Goal: Task Accomplishment & Management: Use online tool/utility

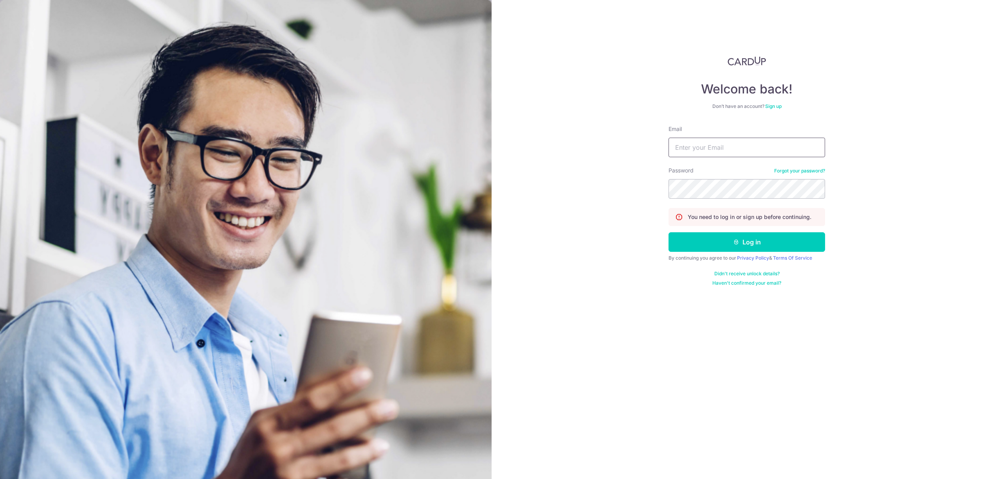
click at [731, 146] on input "Email" at bounding box center [746, 148] width 157 height 20
type input "[EMAIL_ADDRESS][DOMAIN_NAME]"
click at [668, 232] on button "Log in" at bounding box center [746, 242] width 157 height 20
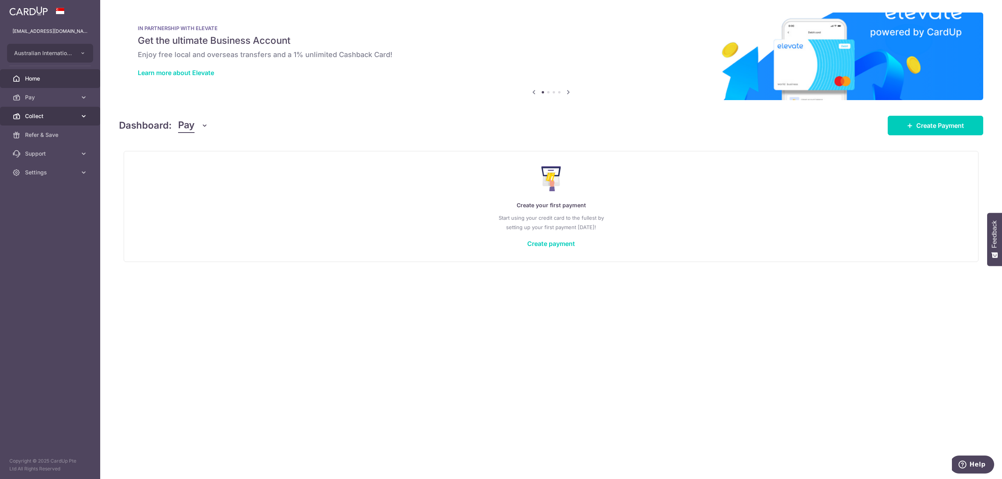
click at [27, 113] on span "Collect" at bounding box center [51, 116] width 52 height 8
click at [41, 119] on span "Collect" at bounding box center [51, 116] width 52 height 8
click at [41, 128] on link "Dashboard" at bounding box center [50, 135] width 100 height 19
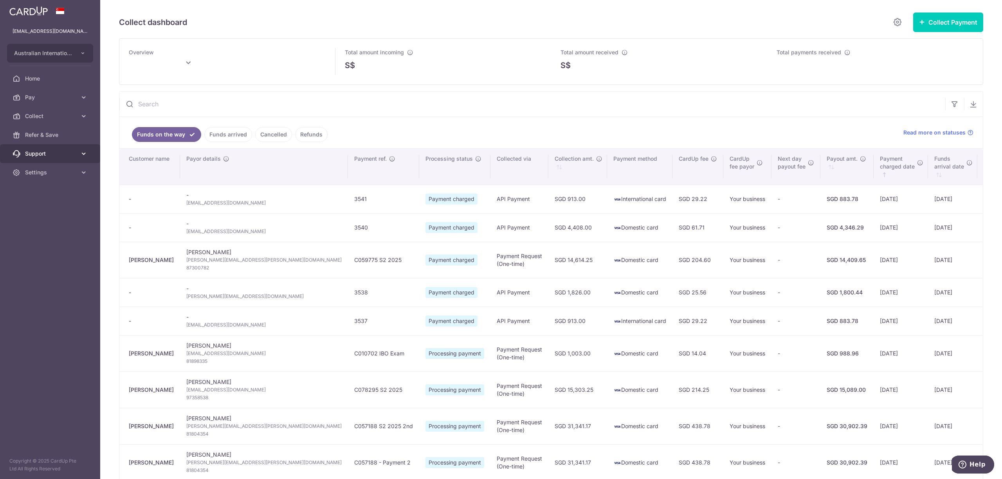
type input "September 2025"
click at [226, 132] on link "Funds arrived" at bounding box center [228, 134] width 48 height 15
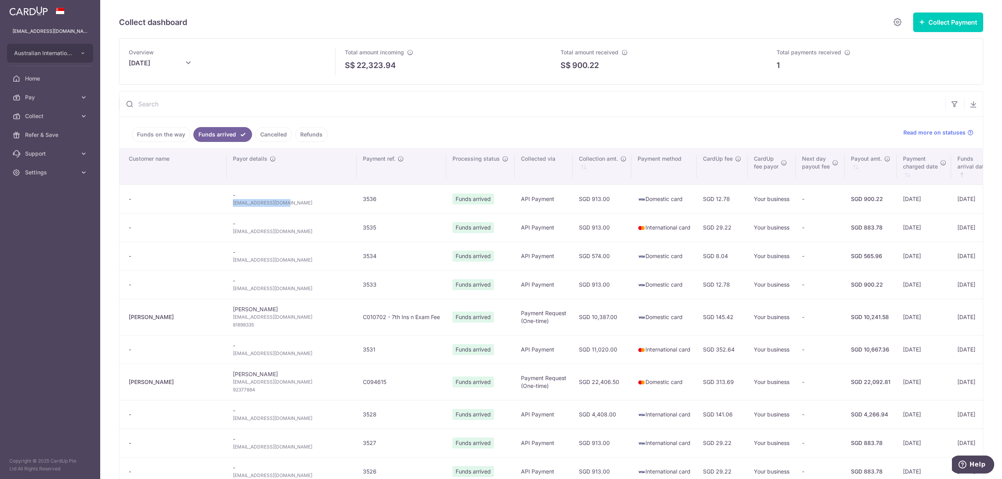
drag, startPoint x: 247, startPoint y: 206, endPoint x: 191, endPoint y: 208, distance: 55.2
click at [227, 208] on td "- linxiliu11@gmail.com" at bounding box center [292, 199] width 130 height 29
copy span "linxiliu11@gmail.com"
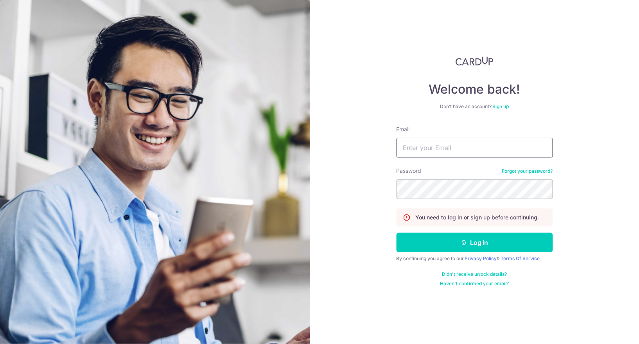
click at [436, 141] on input "Email" at bounding box center [475, 148] width 157 height 20
type input "[EMAIL_ADDRESS][DOMAIN_NAME]"
click at [397, 232] on button "Log in" at bounding box center [475, 242] width 157 height 20
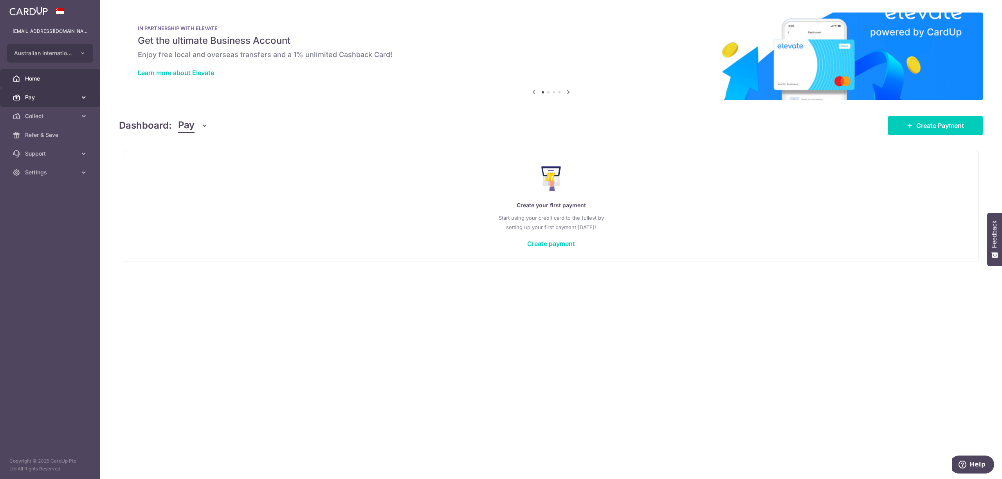
click at [29, 96] on span "Pay" at bounding box center [51, 98] width 52 height 8
click at [30, 204] on span "Collect" at bounding box center [51, 201] width 52 height 8
click at [30, 213] on link "Dashboard" at bounding box center [50, 220] width 100 height 19
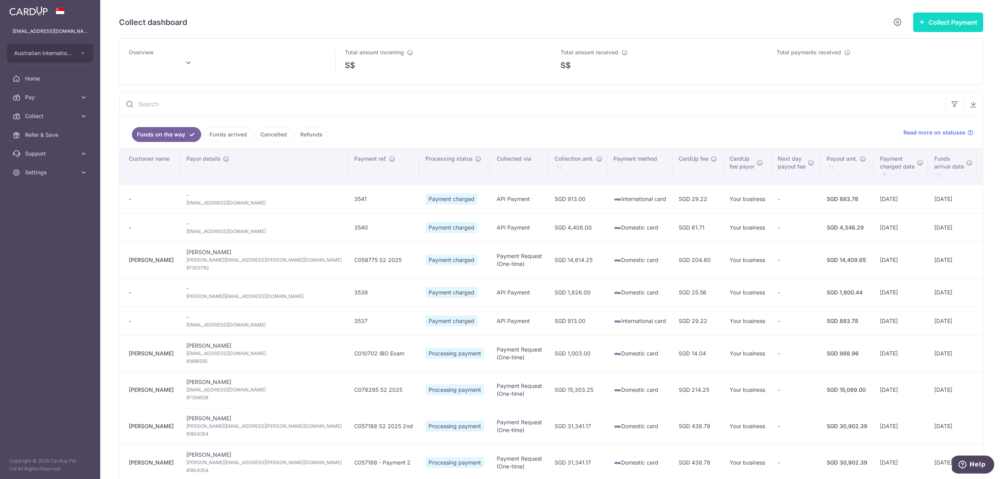
click at [639, 27] on button "Collect Payment" at bounding box center [948, 23] width 70 height 20
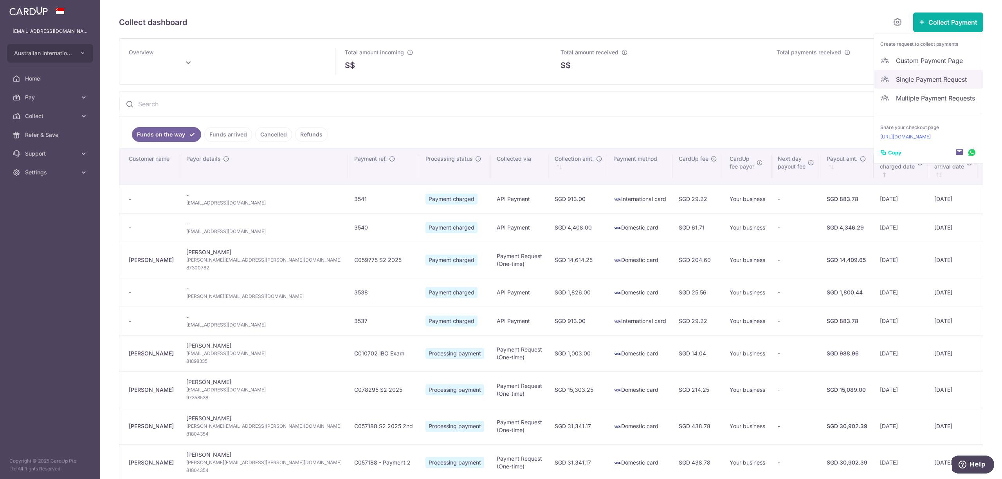
click at [639, 74] on link "Single Payment Request" at bounding box center [928, 79] width 109 height 19
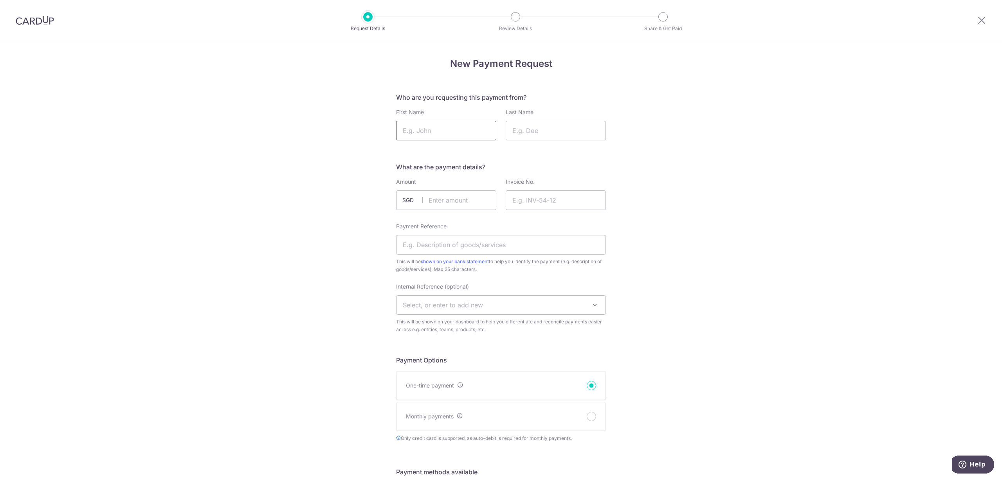
click at [448, 129] on input "First Name" at bounding box center [446, 131] width 100 height 20
type input "Clinton"
click at [508, 133] on input "Last Name" at bounding box center [556, 131] width 100 height 20
type input "Young"
type input "32437.25"
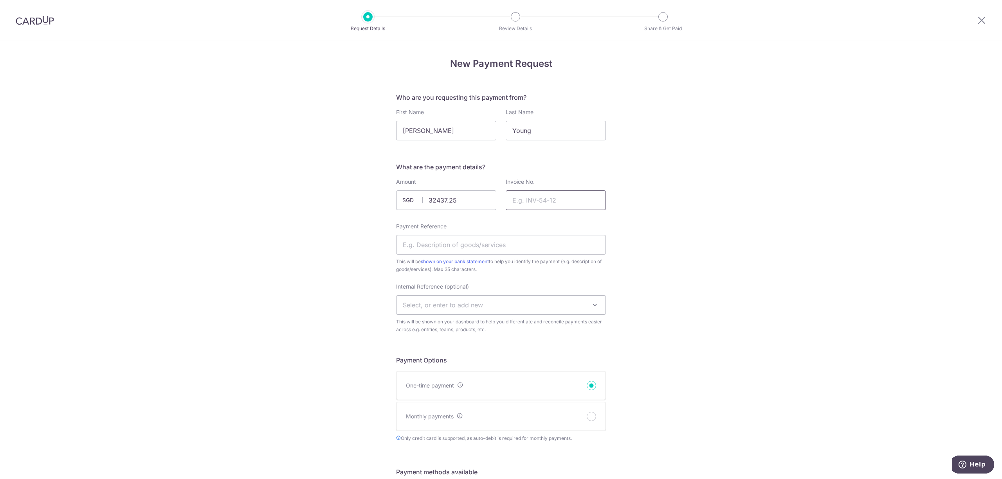
click at [540, 199] on input "Invoice No." at bounding box center [556, 201] width 100 height 20
click at [542, 197] on input "Invoice No." at bounding box center [556, 201] width 100 height 20
paste input "SIAIEI018119"
type input "SIAIEI018119"
click at [456, 244] on input "Payment Reference" at bounding box center [501, 245] width 210 height 20
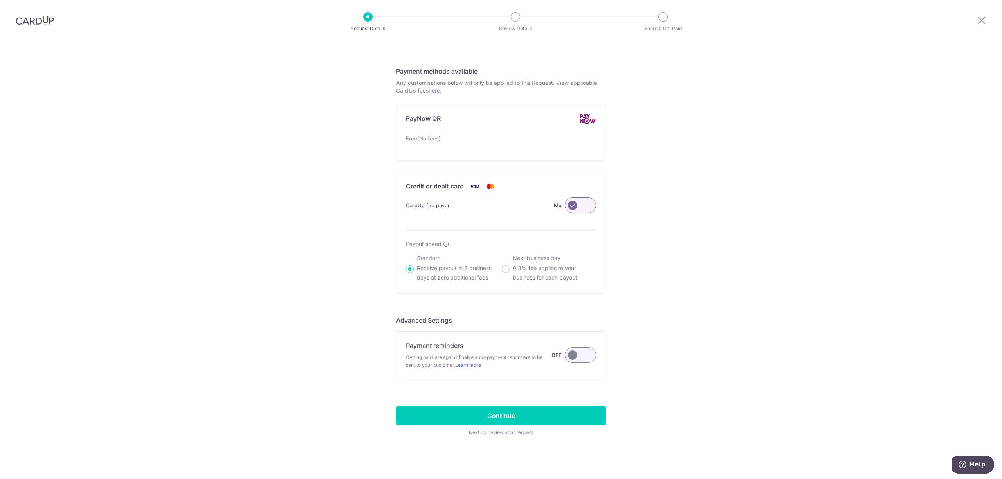
scroll to position [406, 0]
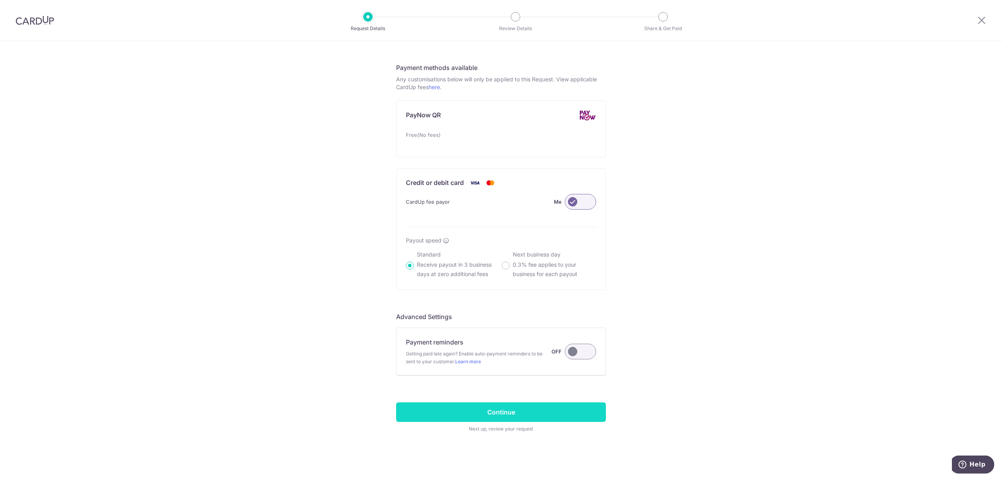
type input "C011073 T4 2025"
click at [492, 343] on input "Continue" at bounding box center [501, 413] width 210 height 20
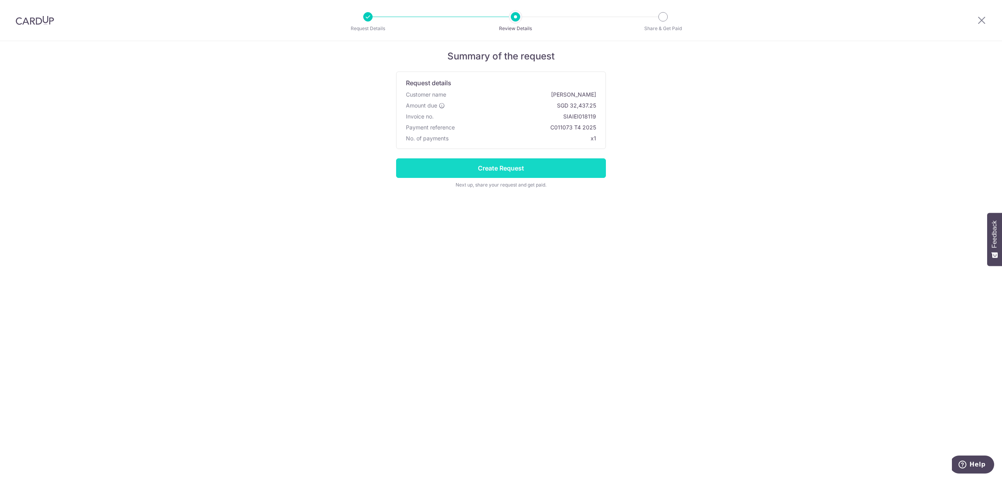
click at [501, 168] on input "Create Request" at bounding box center [501, 168] width 210 height 20
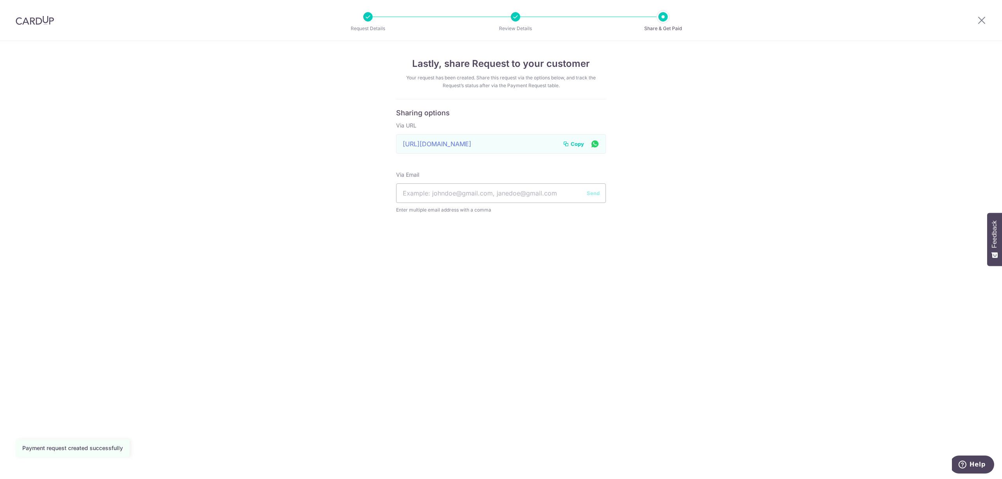
click at [582, 149] on div "[URL][DOMAIN_NAME] Link to page copied to clipboard Copy" at bounding box center [501, 144] width 210 height 20
click at [578, 144] on span "Copy" at bounding box center [577, 144] width 13 height 8
click at [985, 19] on icon at bounding box center [981, 20] width 9 height 10
